Goal: Task Accomplishment & Management: Complete application form

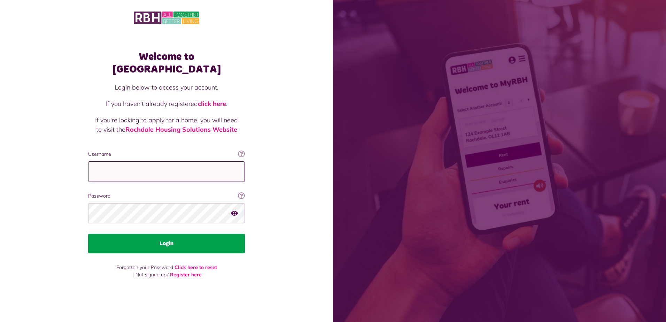
type input "**********"
click at [161, 240] on button "Login" at bounding box center [166, 244] width 157 height 20
click at [167, 239] on button "Login" at bounding box center [166, 244] width 157 height 20
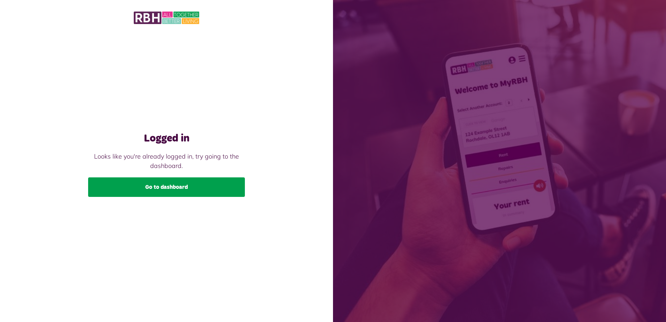
click at [167, 188] on link "Go to dashboard" at bounding box center [166, 187] width 157 height 20
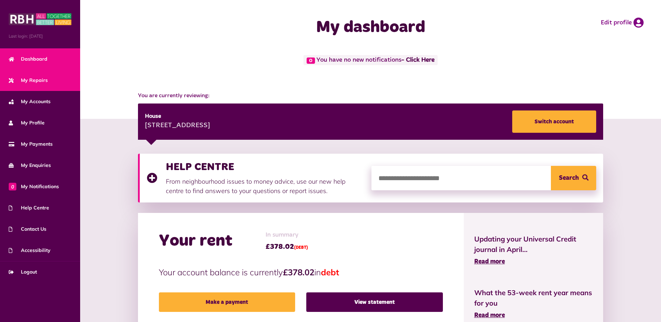
click at [43, 79] on span "My Repairs" at bounding box center [28, 80] width 39 height 7
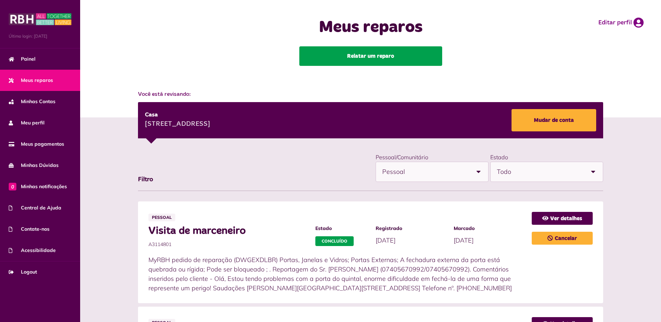
click at [364, 56] on link "Relatar um reparo" at bounding box center [370, 56] width 143 height 20
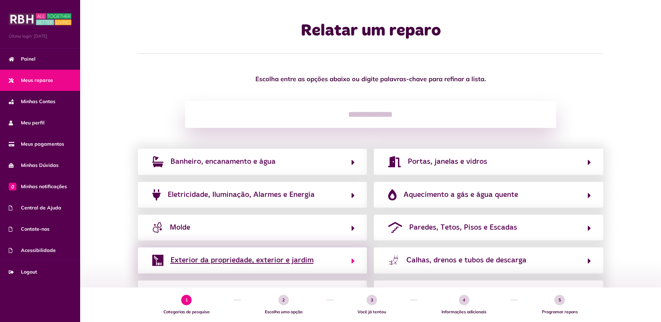
click at [351, 261] on button "Exterior da propriedade, exterior e jardim" at bounding box center [252, 260] width 205 height 12
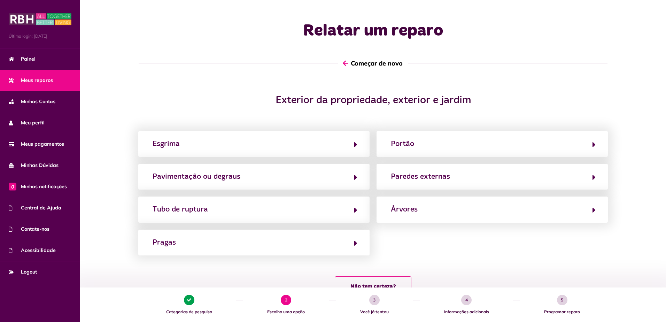
click at [344, 63] on icon "button" at bounding box center [346, 63] width 6 height 6
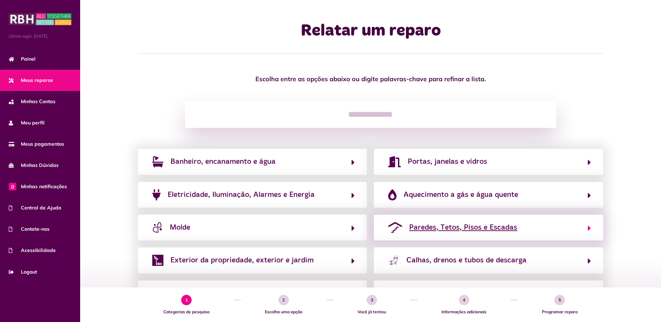
click at [585, 228] on button "Paredes, Tetos, Pisos e Escadas" at bounding box center [488, 228] width 205 height 12
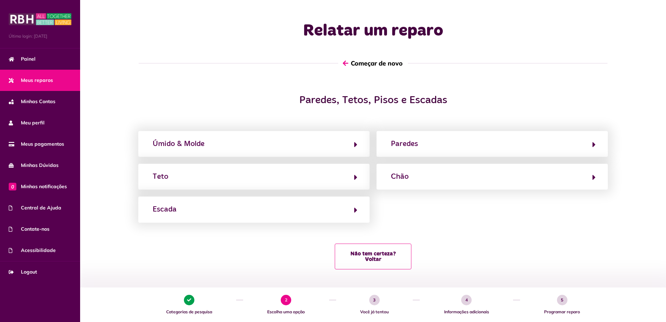
click at [344, 61] on icon "button" at bounding box center [346, 63] width 6 height 6
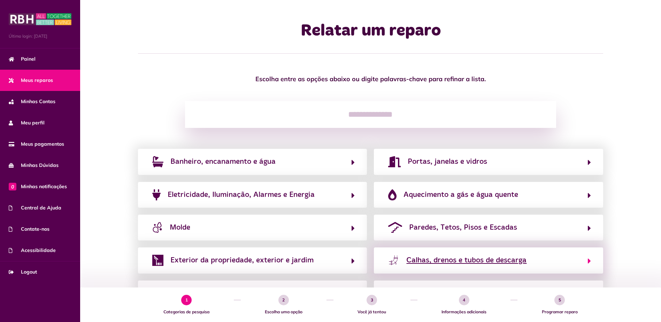
click at [590, 260] on icon "button" at bounding box center [589, 261] width 3 height 8
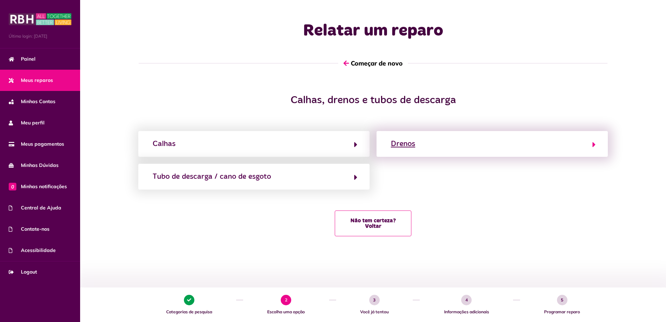
click at [594, 142] on icon "button" at bounding box center [594, 144] width 3 height 8
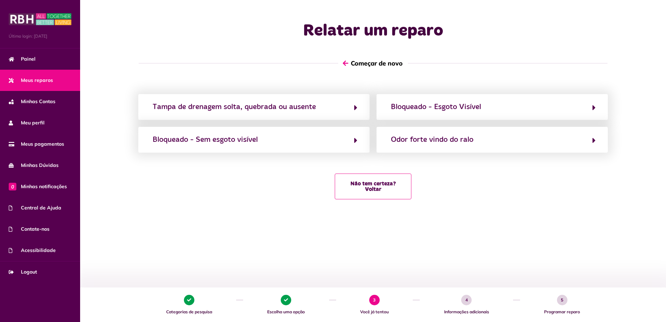
click at [347, 62] on button "Começar de novo" at bounding box center [373, 63] width 70 height 20
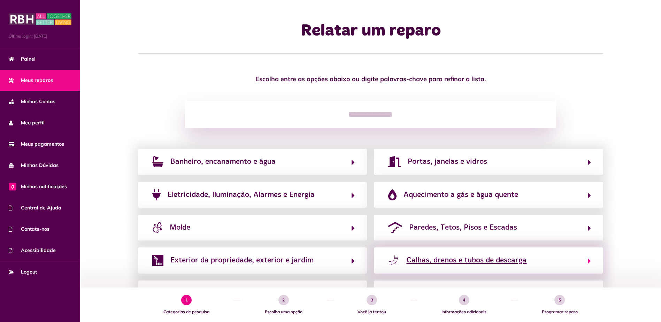
click at [488, 261] on span "Calhas, drenos e tubos de descarga" at bounding box center [466, 260] width 120 height 11
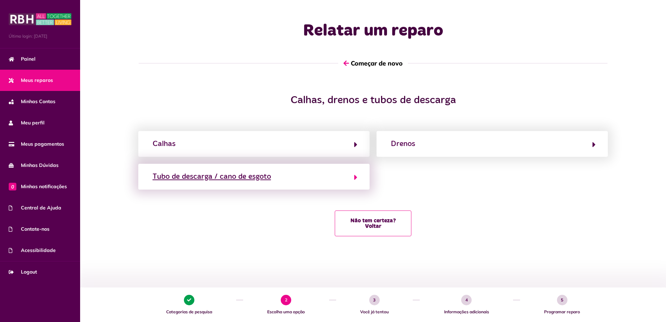
click at [355, 178] on icon "button" at bounding box center [355, 177] width 3 height 8
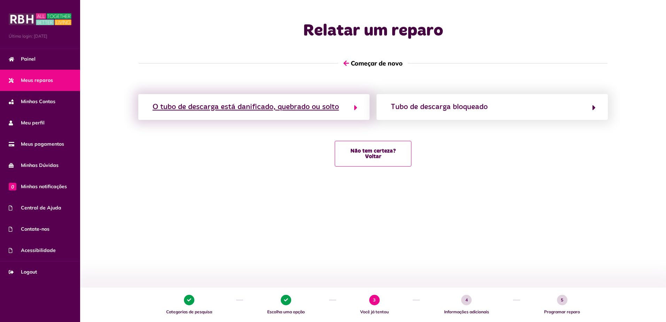
click at [354, 107] on icon "button" at bounding box center [355, 108] width 3 height 8
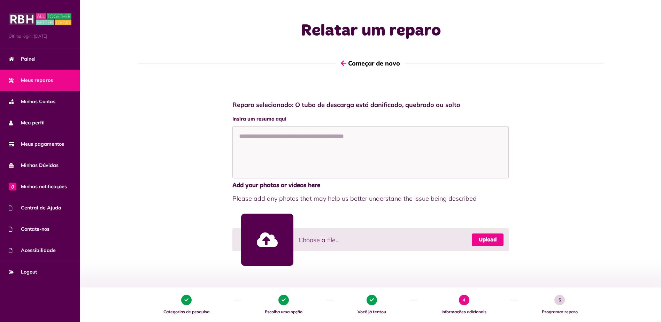
click at [485, 239] on link "Upload" at bounding box center [488, 239] width 32 height 13
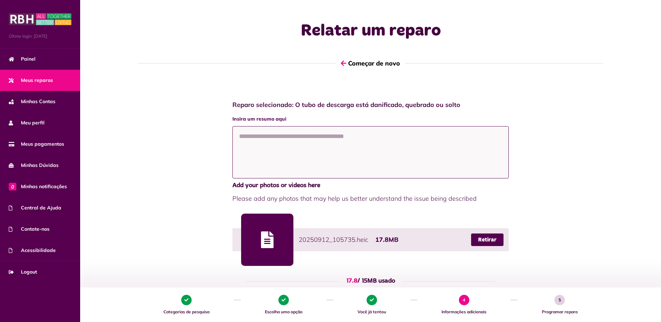
click at [317, 144] on textarea at bounding box center [370, 152] width 277 height 52
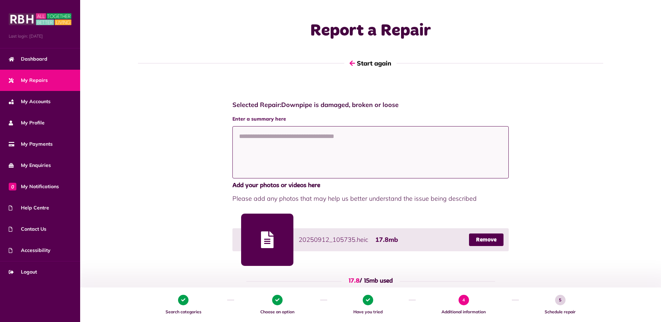
click at [249, 149] on textarea at bounding box center [370, 152] width 277 height 52
click at [244, 141] on textarea at bounding box center [370, 152] width 277 height 52
paste textarea "**********"
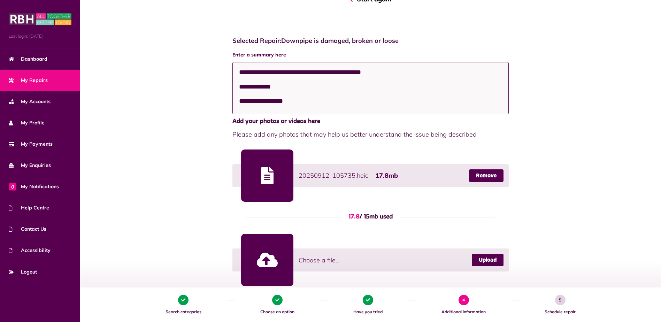
scroll to position [4, 0]
click at [238, 80] on textarea "**********" at bounding box center [370, 88] width 277 height 52
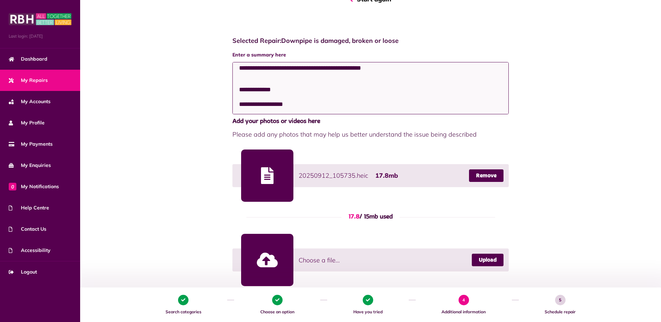
click at [293, 106] on textarea "**********" at bounding box center [370, 88] width 277 height 52
click at [343, 95] on textarea "**********" at bounding box center [370, 88] width 277 height 52
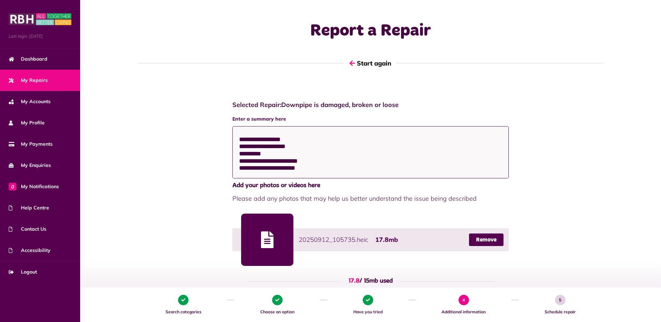
scroll to position [0, 0]
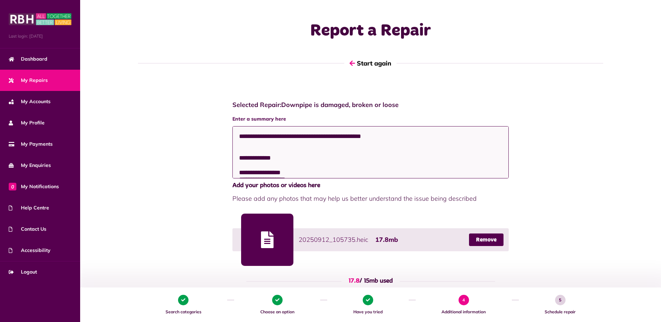
click at [240, 136] on textarea "**********" at bounding box center [370, 152] width 277 height 52
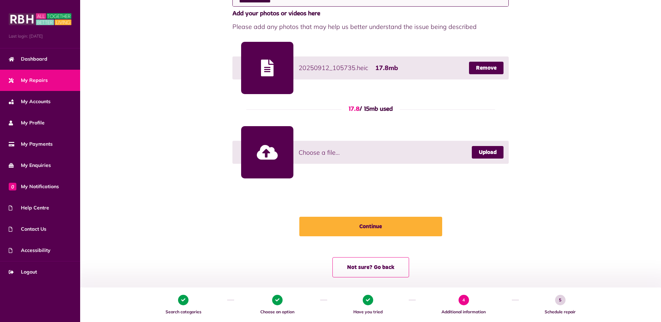
scroll to position [179, 0]
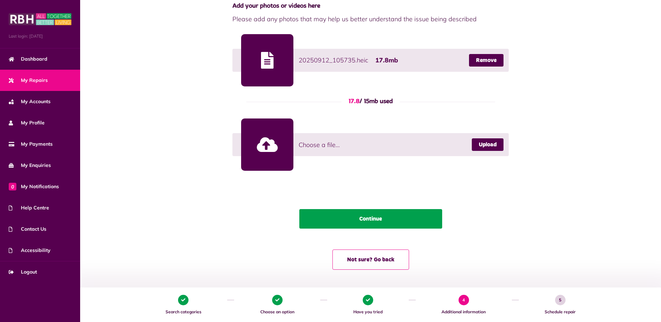
type textarea "**********"
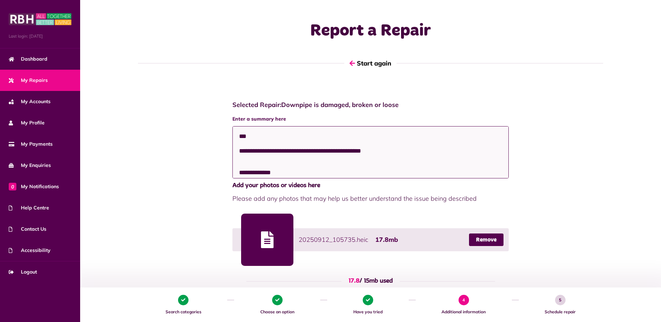
click at [240, 137] on textarea "**********" at bounding box center [370, 152] width 277 height 52
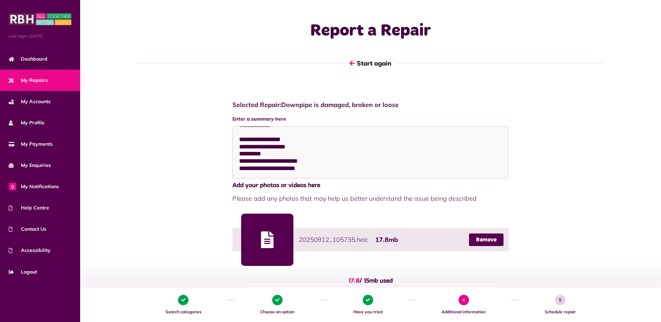
click at [551, 141] on div "**********" at bounding box center [370, 271] width 567 height 355
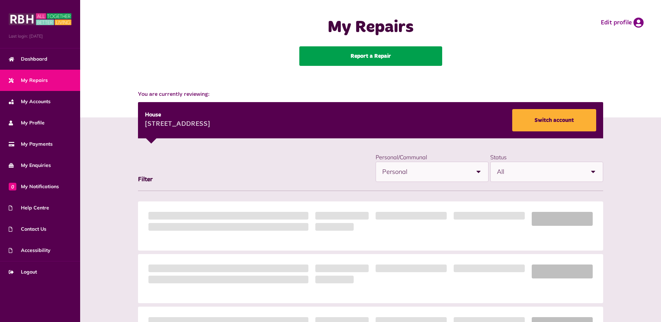
click at [370, 57] on link "Report a Repair" at bounding box center [370, 56] width 143 height 20
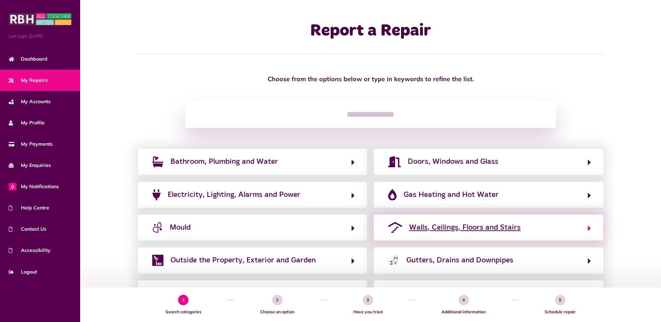
click at [492, 227] on span "Walls, Ceilings, Floors and Stairs" at bounding box center [465, 227] width 112 height 11
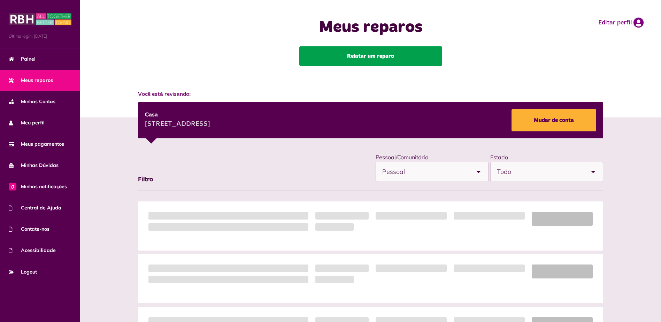
click at [375, 54] on link "Relatar um reparo" at bounding box center [370, 56] width 143 height 20
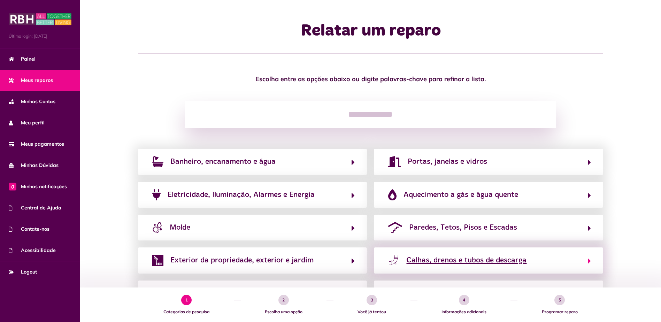
click at [440, 262] on span "Calhas, drenos e tubos de descarga" at bounding box center [466, 260] width 120 height 11
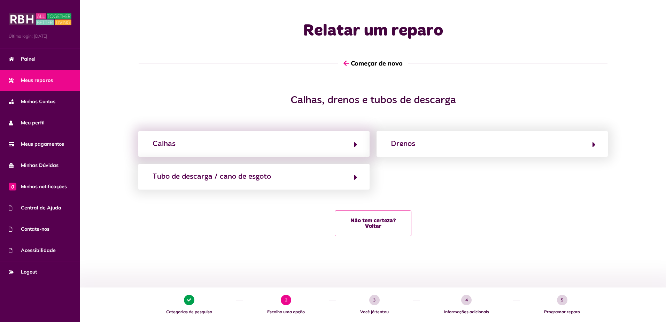
click at [293, 152] on div "Calhas" at bounding box center [253, 144] width 231 height 26
click at [356, 144] on icon "button" at bounding box center [355, 144] width 3 height 8
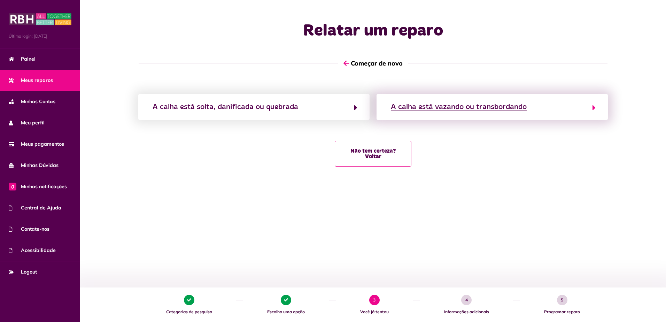
click at [439, 108] on div "A calha está vazando ou transbordando" at bounding box center [459, 106] width 136 height 11
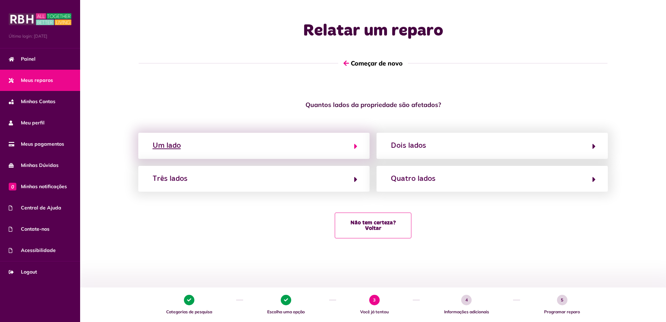
click at [353, 144] on button "Um lado" at bounding box center [254, 146] width 207 height 12
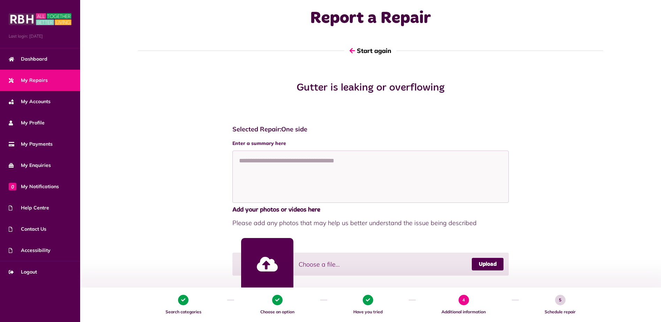
scroll to position [56, 0]
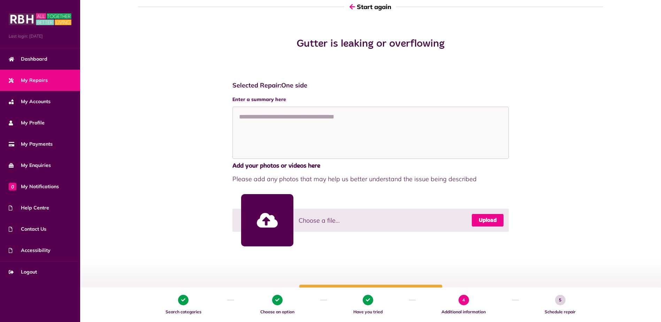
click at [478, 220] on link "Upload" at bounding box center [488, 220] width 32 height 13
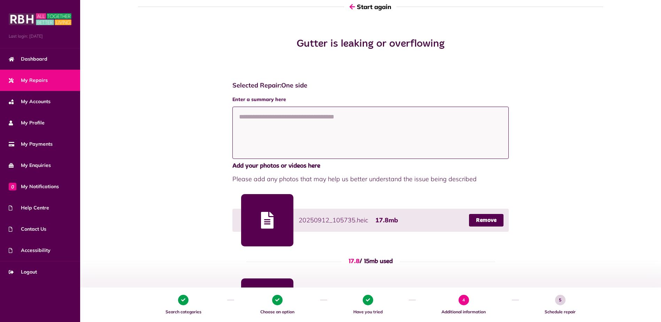
click at [262, 122] on textarea at bounding box center [370, 133] width 277 height 52
paste textarea "**********"
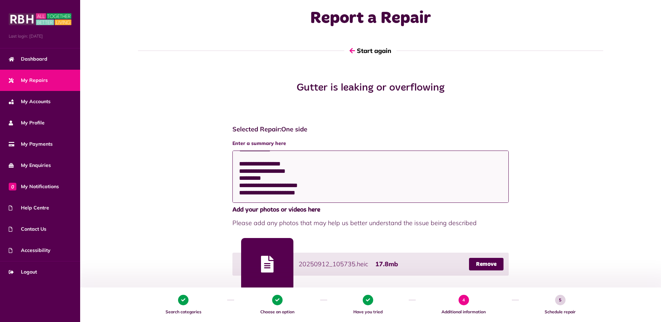
scroll to position [216, 0]
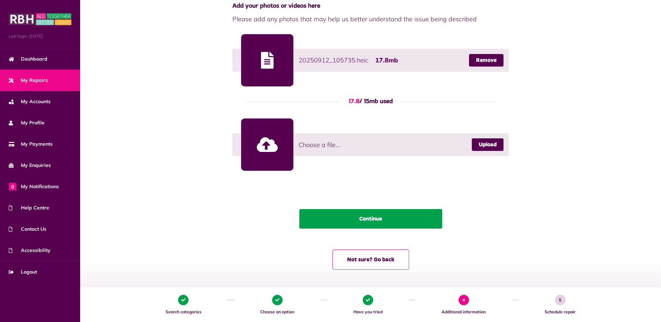
type textarea "**********"
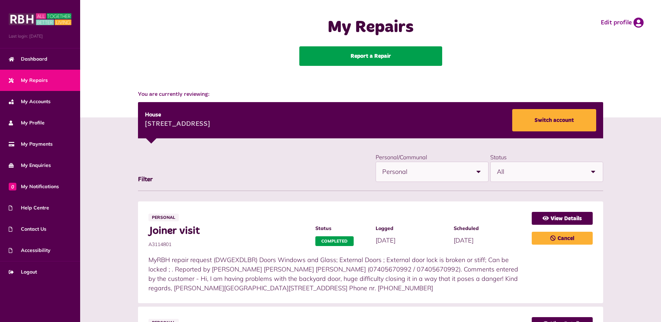
click at [373, 58] on link "Report a Repair" at bounding box center [370, 56] width 143 height 20
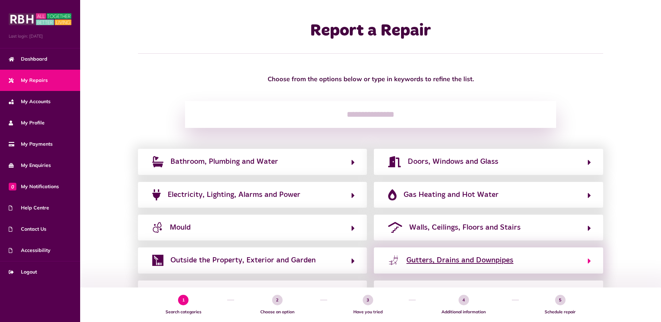
click at [458, 260] on span "Gutters, Drains and Downpipes" at bounding box center [459, 260] width 107 height 11
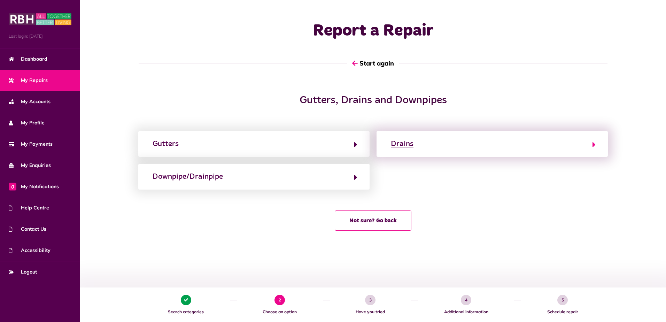
click at [412, 146] on div "Drains" at bounding box center [402, 143] width 23 height 11
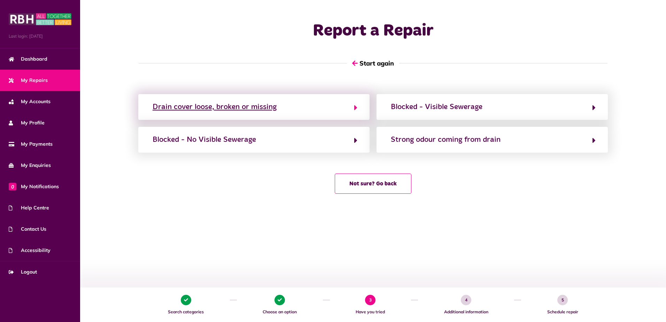
click at [242, 107] on div "Drain cover loose, broken or missing" at bounding box center [215, 106] width 124 height 11
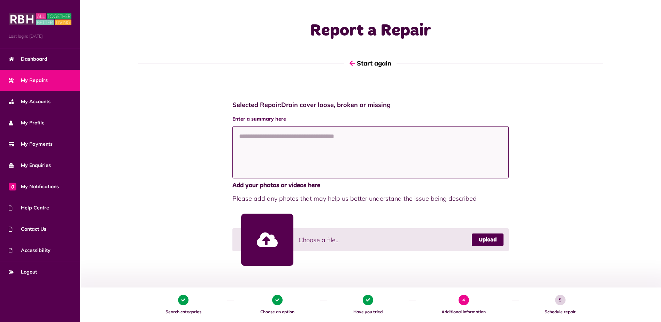
click at [311, 139] on textarea at bounding box center [370, 152] width 277 height 52
click at [490, 241] on link "Upload" at bounding box center [488, 239] width 32 height 13
click at [253, 141] on textarea at bounding box center [370, 152] width 277 height 52
paste textarea "**********"
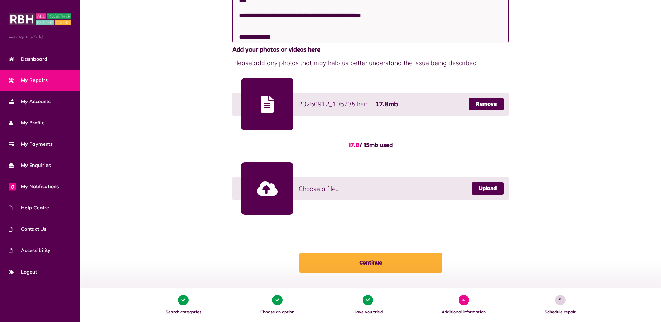
scroll to position [179, 0]
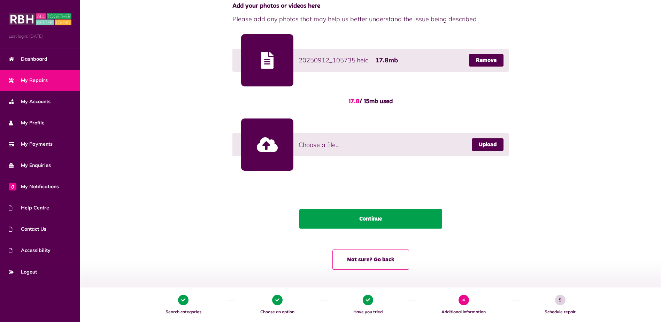
type textarea "**********"
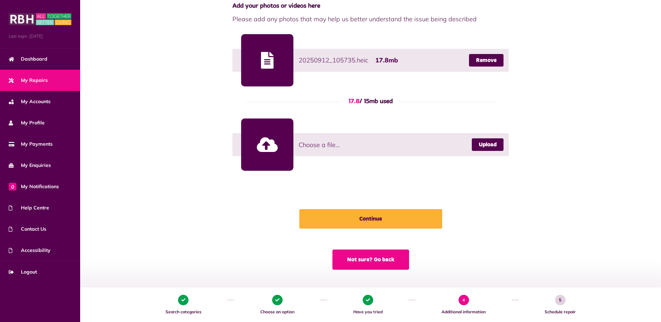
click at [364, 262] on button "Not sure? Go back" at bounding box center [370, 260] width 77 height 20
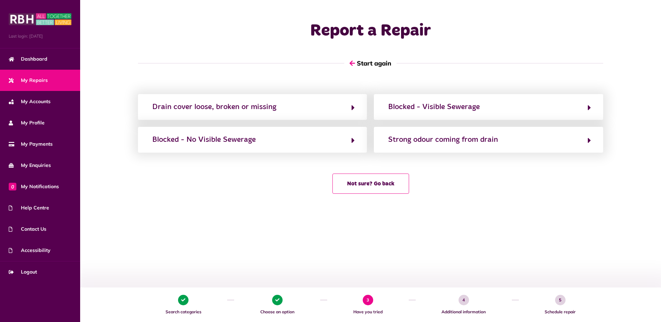
scroll to position [0, 0]
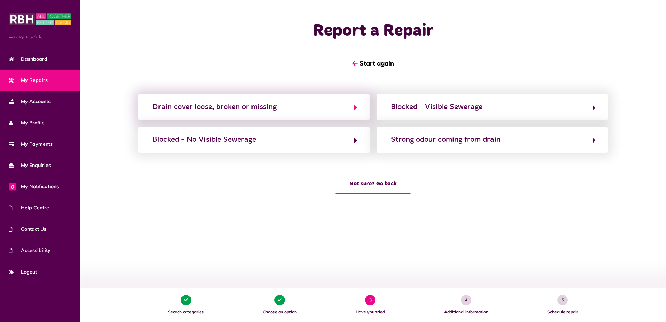
click at [263, 108] on div "Drain cover loose, broken or missing" at bounding box center [215, 106] width 124 height 11
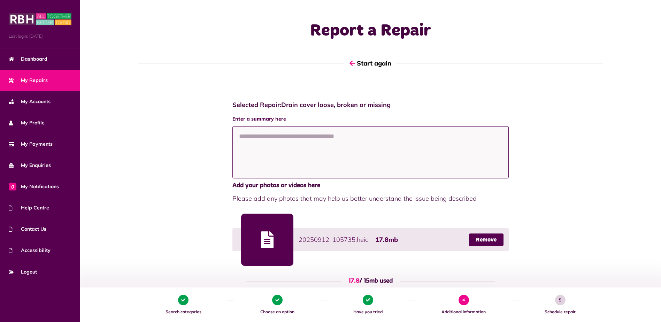
click at [282, 134] on textarea at bounding box center [370, 152] width 277 height 52
paste textarea "**********"
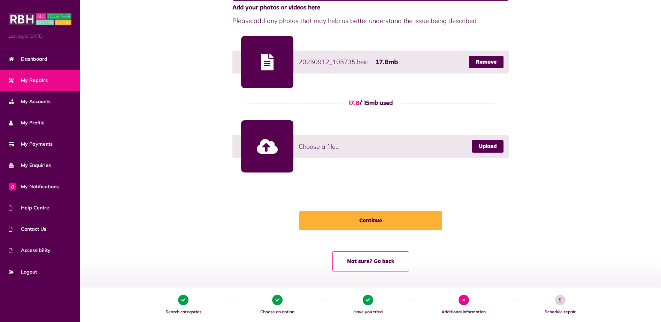
scroll to position [179, 0]
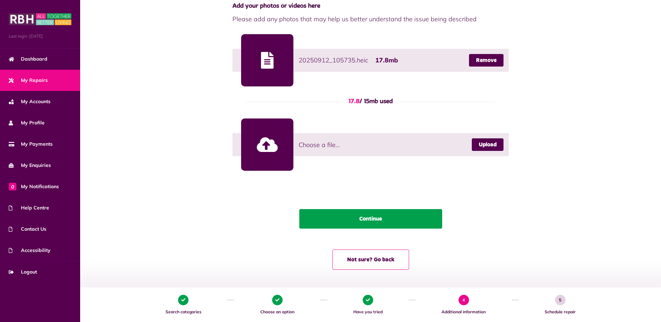
type textarea "**********"
click at [372, 222] on button "Continue" at bounding box center [370, 219] width 143 height 20
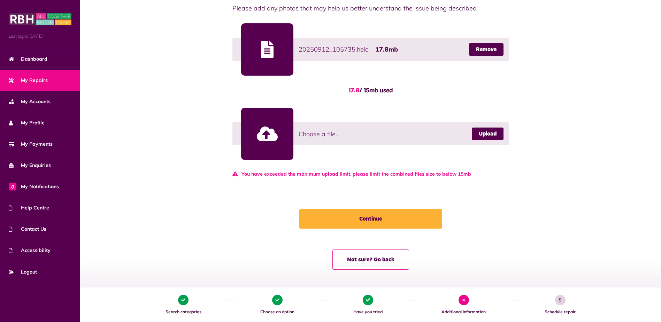
scroll to position [0, 0]
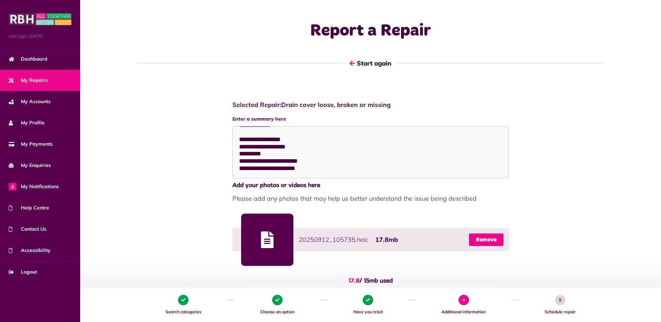
click at [490, 240] on link "Remove" at bounding box center [486, 239] width 35 height 13
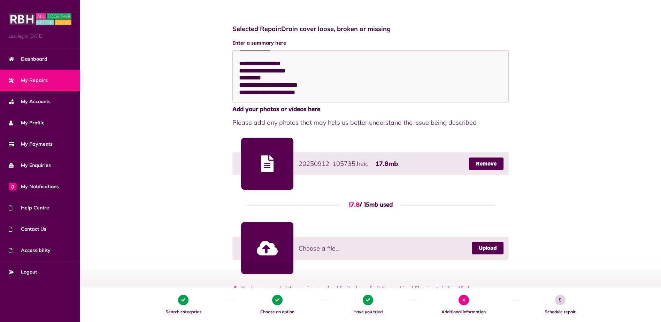
scroll to position [85, 0]
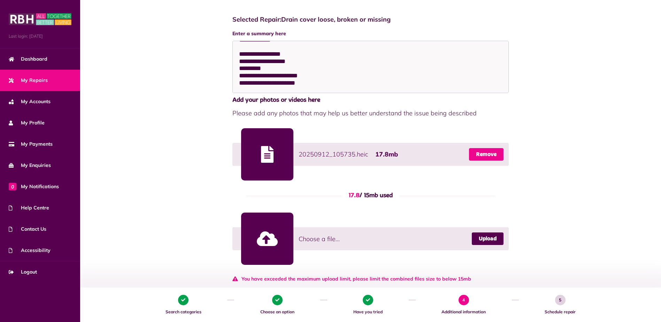
click at [488, 154] on link "Remove" at bounding box center [486, 154] width 35 height 13
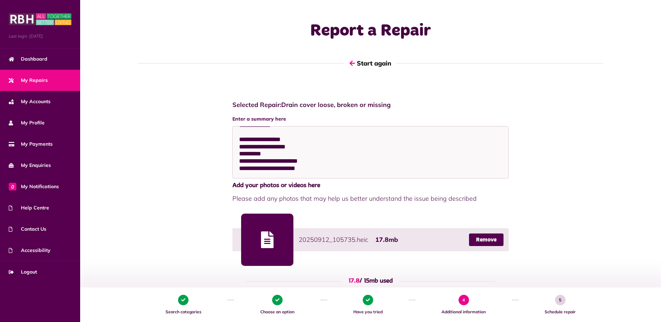
scroll to position [190, 0]
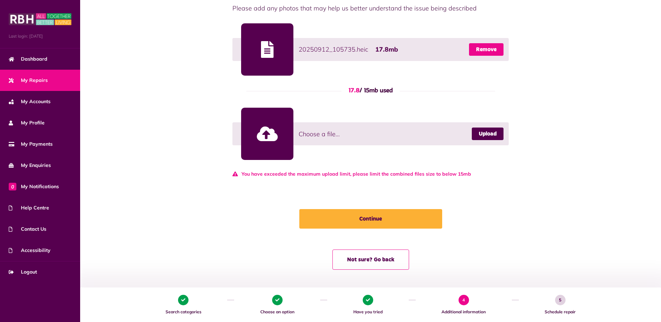
click at [488, 50] on link "Remove" at bounding box center [486, 49] width 35 height 13
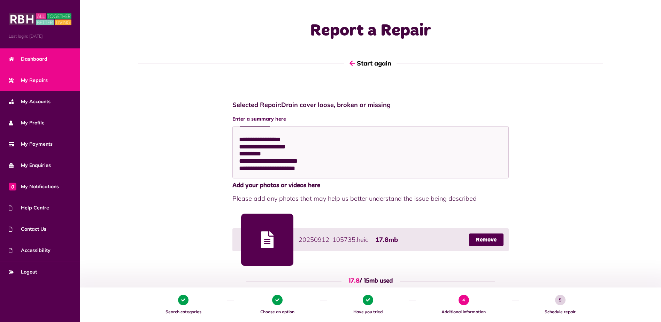
click at [36, 58] on font "Dashboard" at bounding box center [34, 59] width 26 height 6
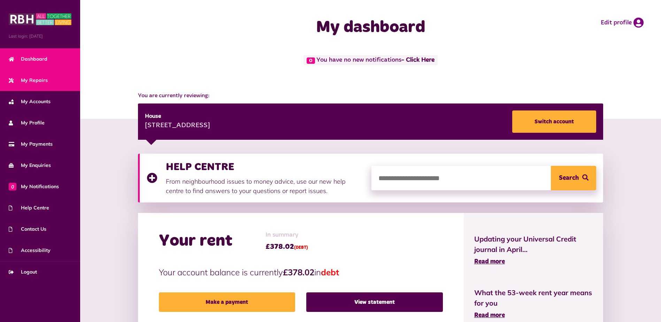
click at [38, 80] on span "My Repairs" at bounding box center [28, 80] width 39 height 7
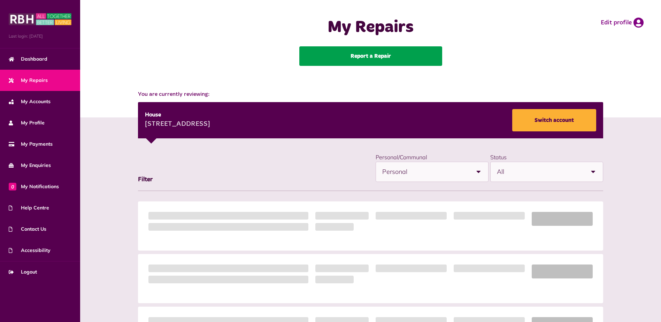
click at [360, 54] on link "Report a Repair" at bounding box center [370, 56] width 143 height 20
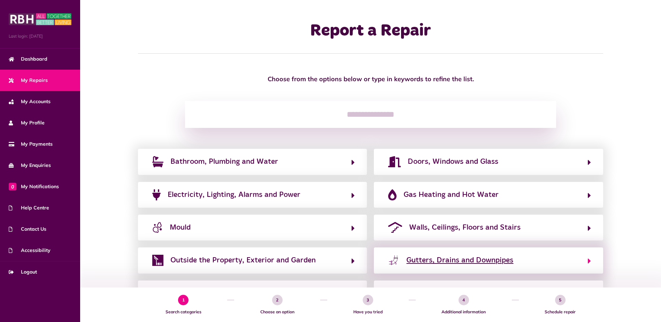
click at [404, 260] on button "Gutters, Drains and Downpipes" at bounding box center [488, 260] width 205 height 12
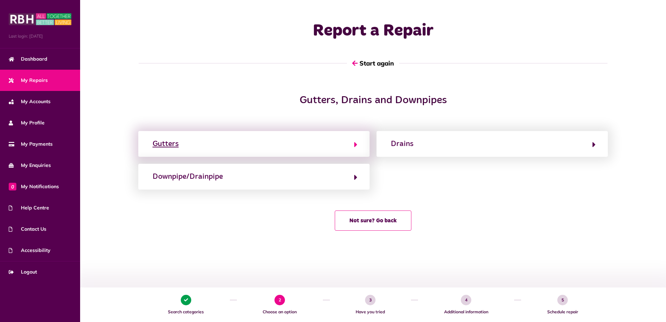
click at [174, 143] on div "Gutters" at bounding box center [166, 143] width 26 height 11
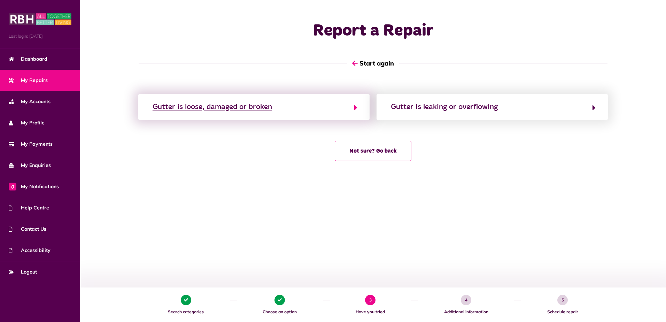
click at [349, 108] on button "Gutter is loose, damaged or broken" at bounding box center [254, 107] width 207 height 12
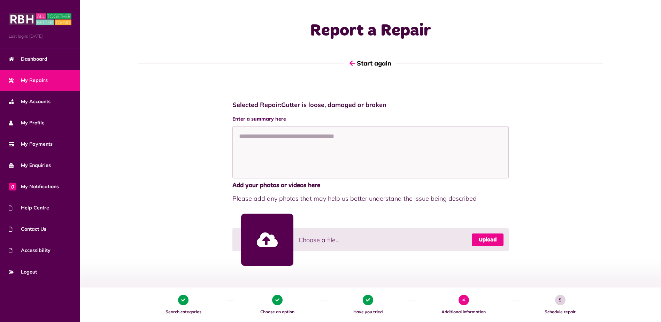
click at [492, 239] on link "Upload" at bounding box center [488, 239] width 32 height 13
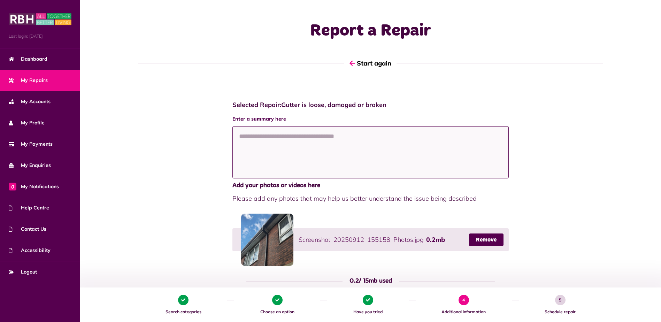
click at [357, 137] on textarea at bounding box center [370, 152] width 277 height 52
paste textarea "**********"
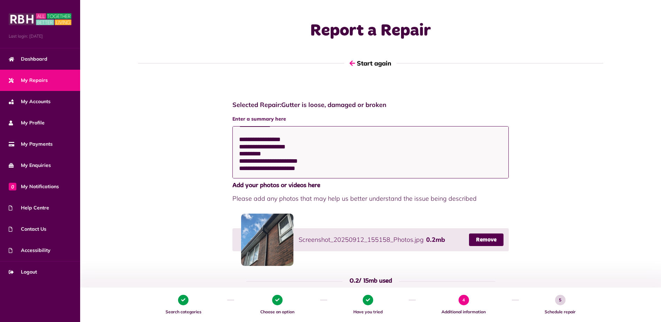
scroll to position [179, 0]
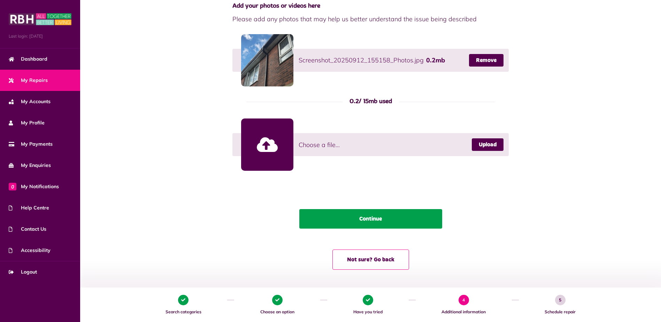
type textarea "**********"
click at [370, 220] on button "Continue" at bounding box center [370, 219] width 143 height 20
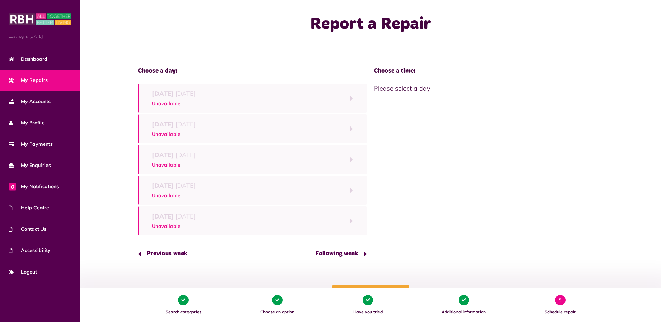
scroll to position [47, 0]
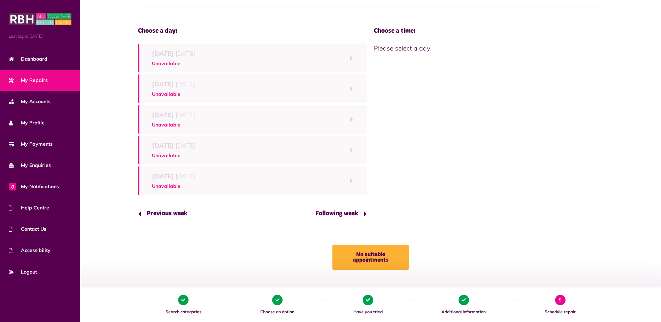
click at [363, 214] on button "Following week" at bounding box center [338, 214] width 57 height 20
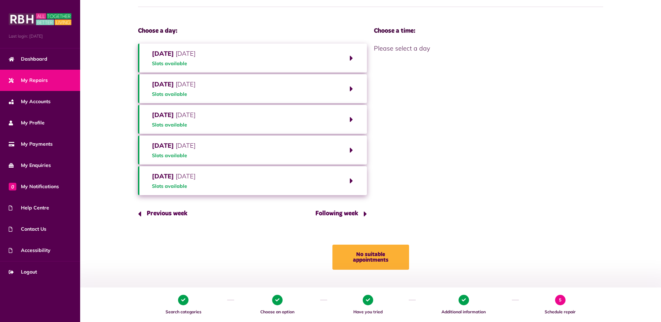
click at [268, 56] on button "[DATE] Slots available" at bounding box center [252, 58] width 229 height 29
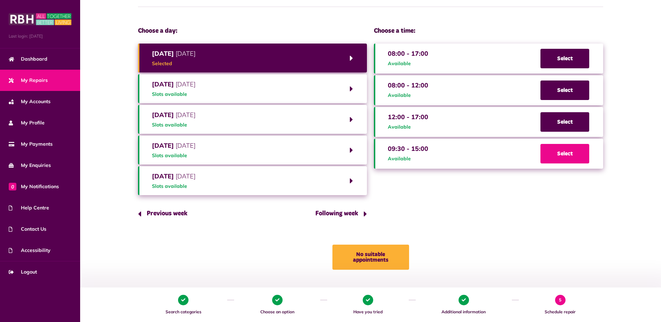
click at [567, 150] on span "Select" at bounding box center [565, 154] width 49 height 20
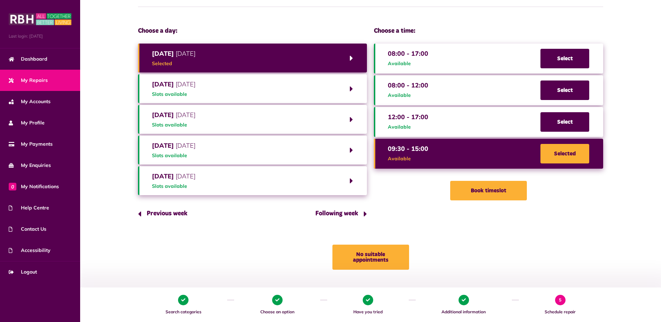
click at [487, 192] on button "Book timeslot" at bounding box center [488, 191] width 77 height 20
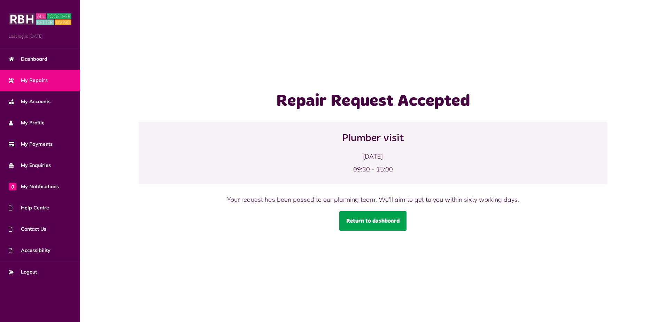
click at [369, 222] on link "Return to dashboard" at bounding box center [372, 221] width 67 height 20
